Goal: Navigation & Orientation: Find specific page/section

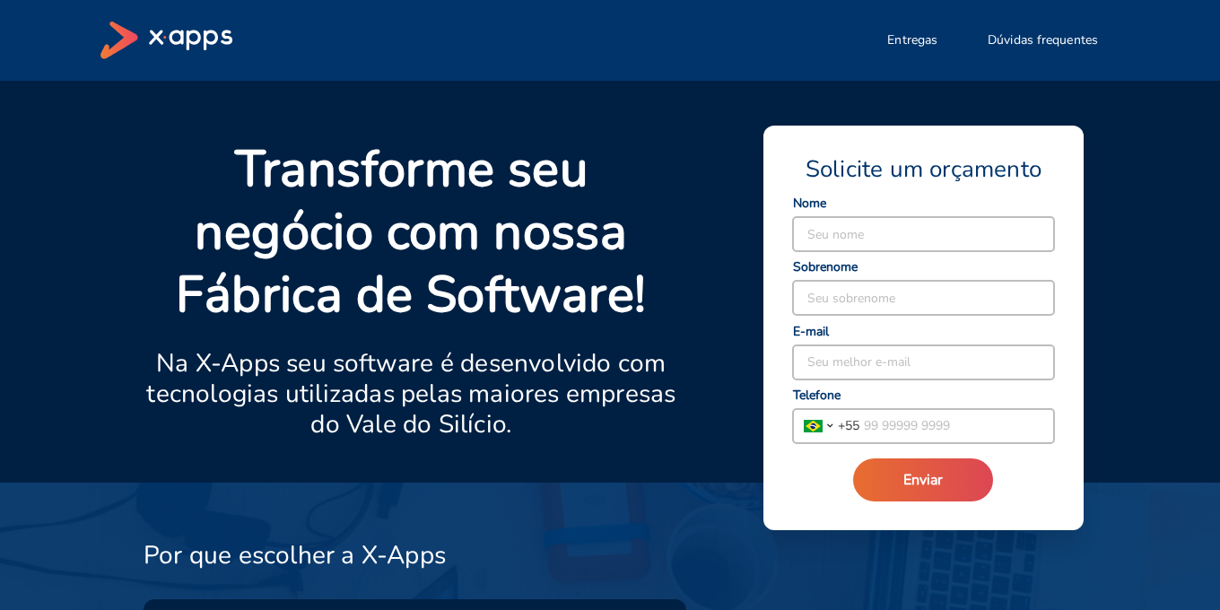
click at [162, 28] on icon at bounding box center [166, 41] width 132 height 38
click at [178, 48] on icon at bounding box center [166, 41] width 132 height 38
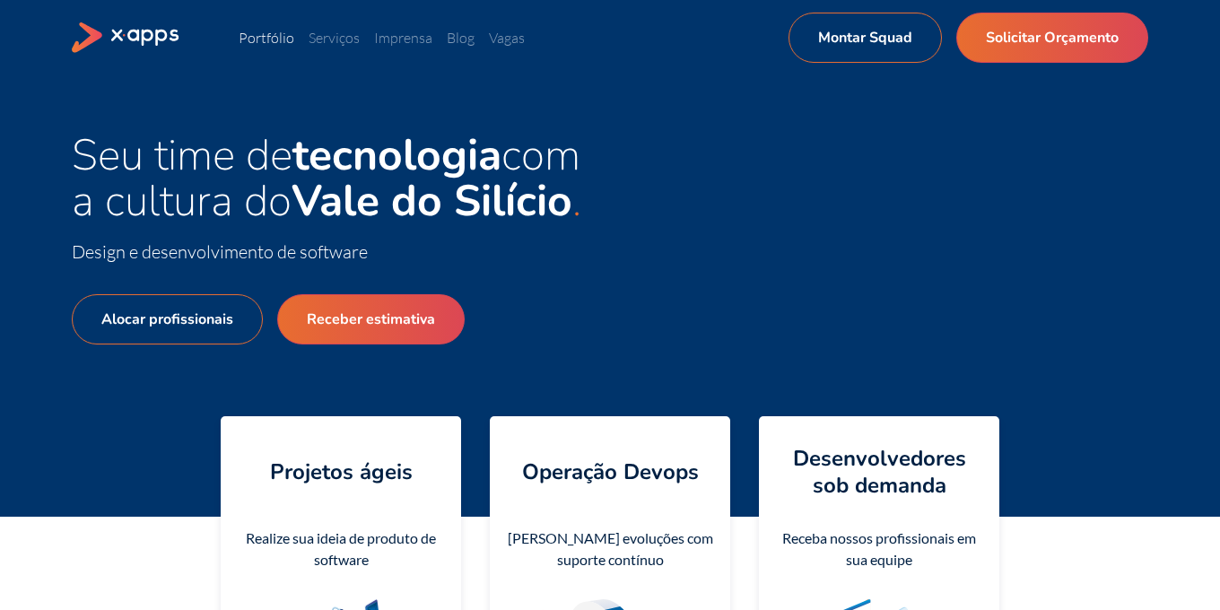
click at [266, 37] on link "Portfólio" at bounding box center [267, 38] width 56 height 18
